Goal: Task Accomplishment & Management: Manage account settings

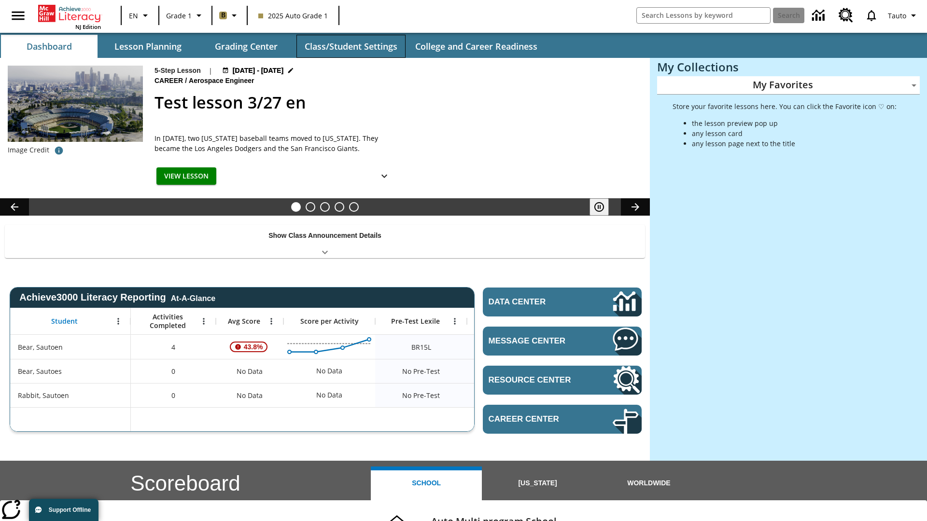
click at [351, 46] on button "Class/Student Settings" at bounding box center [350, 46] width 109 height 23
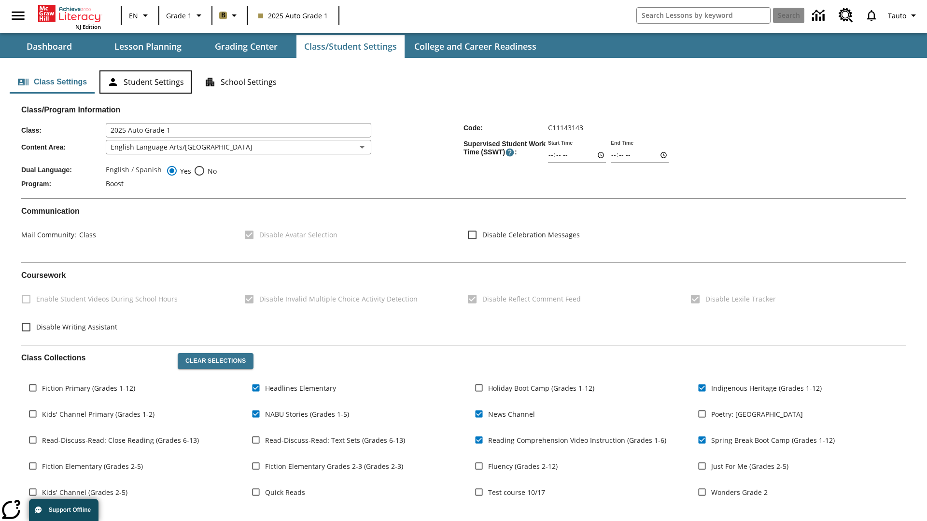
click at [145, 82] on button "Student Settings" at bounding box center [145, 81] width 92 height 23
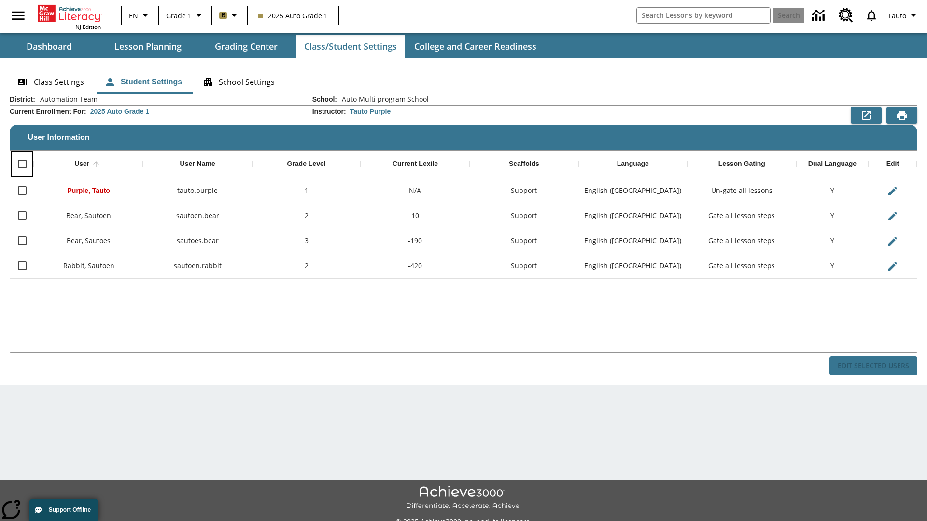
click at [22, 164] on input "Select all rows" at bounding box center [22, 164] width 20 height 20
checkbox input "true"
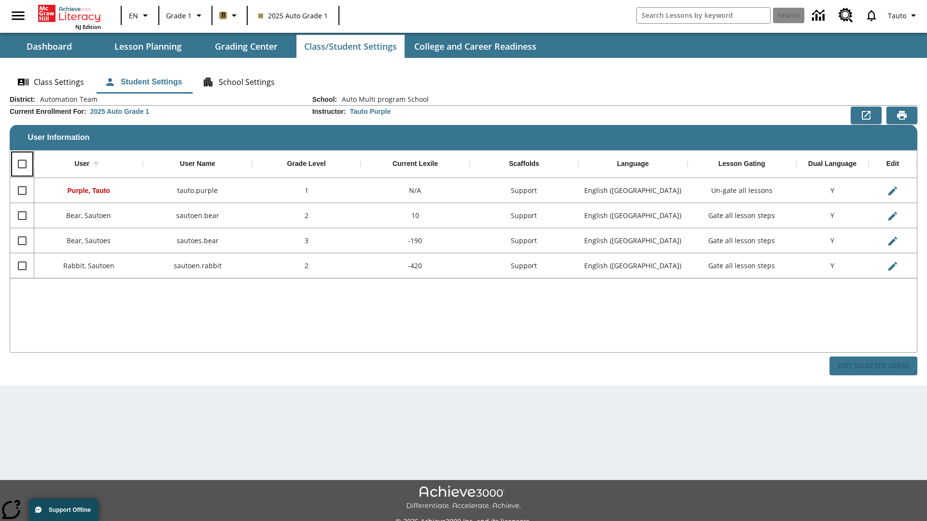
checkbox input "true"
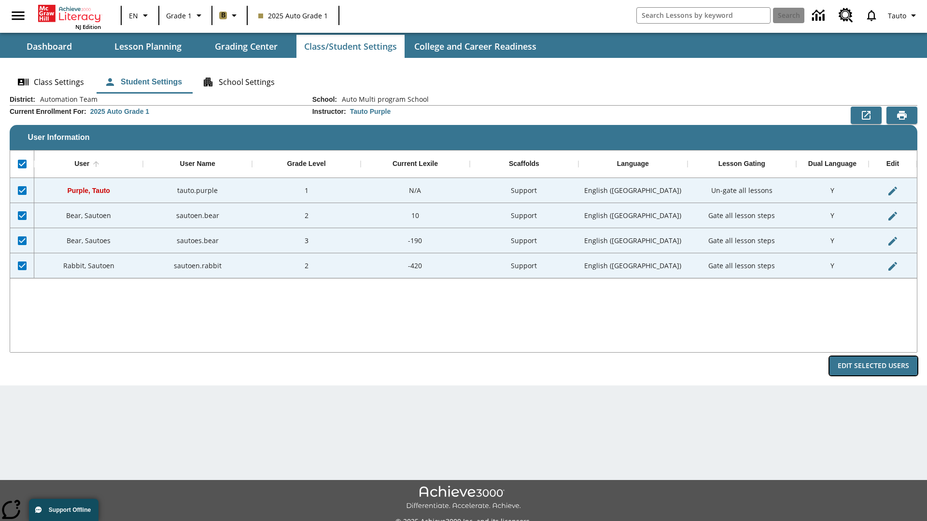
click at [873, 366] on button "Edit Selected Users" at bounding box center [873, 366] width 88 height 19
